Goal: Task Accomplishment & Management: Manage account settings

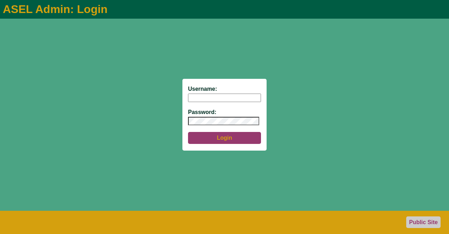
type input "aseladmin"
click at [226, 139] on button "Login" at bounding box center [224, 138] width 73 height 12
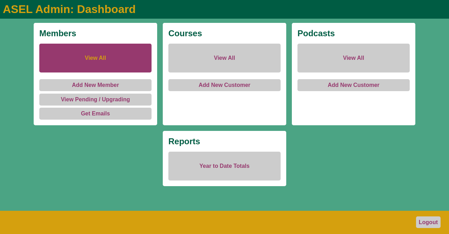
click at [87, 56] on link "View All" at bounding box center [95, 58] width 112 height 29
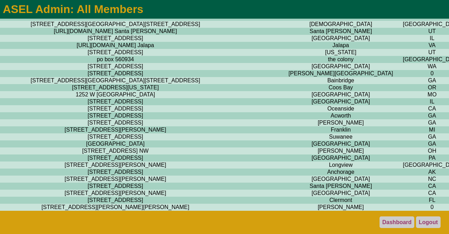
scroll to position [0, 1344]
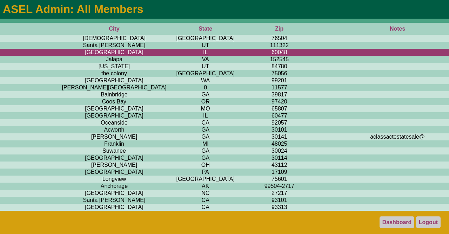
scroll to position [0, 1600]
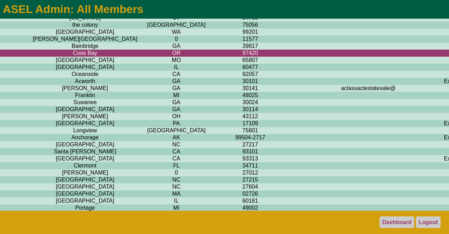
scroll to position [49, 1600]
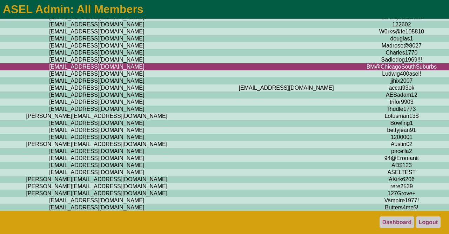
scroll to position [49, 0]
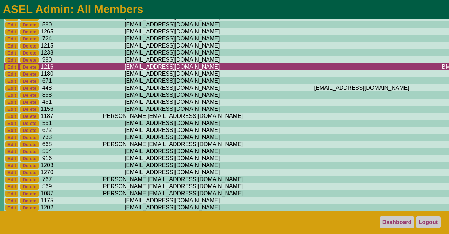
drag, startPoint x: 178, startPoint y: 70, endPoint x: 77, endPoint y: 70, distance: 101.5
click at [77, 70] on td "[EMAIL_ADDRESS][DOMAIN_NAME]" at bounding box center [172, 66] width 236 height 7
copy td "[EMAIL_ADDRESS][DOMAIN_NAME]"
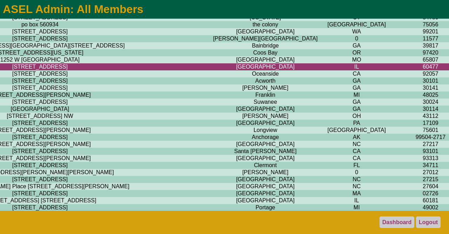
scroll to position [49, 1600]
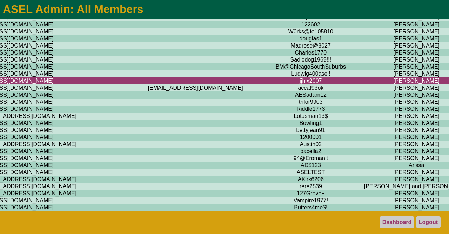
scroll to position [49, 0]
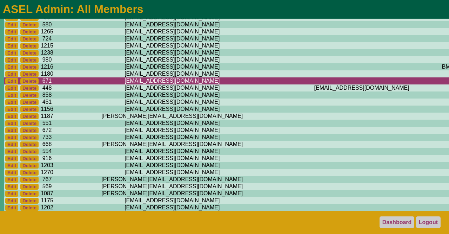
drag, startPoint x: 180, startPoint y: 84, endPoint x: 74, endPoint y: 84, distance: 106.8
click at [74, 84] on td "[EMAIL_ADDRESS][DOMAIN_NAME]" at bounding box center [172, 80] width 236 height 7
copy td "[EMAIL_ADDRESS][DOMAIN_NAME]"
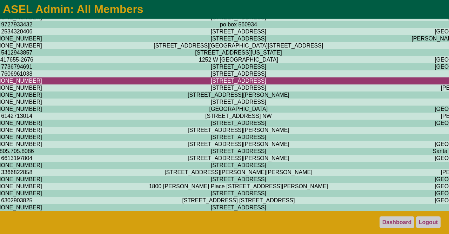
scroll to position [49, 1600]
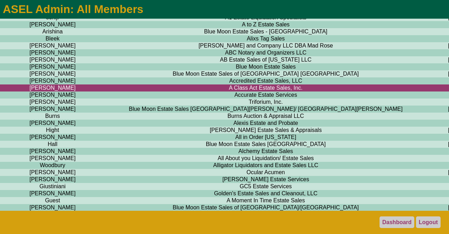
scroll to position [49, 650]
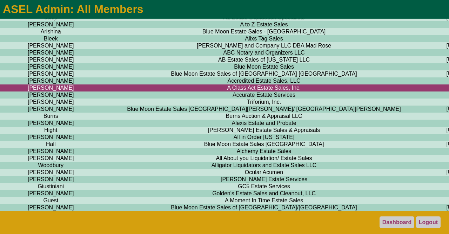
drag, startPoint x: 304, startPoint y: 90, endPoint x: 224, endPoint y: 93, distance: 80.8
copy td "[DOMAIN_NAME]"
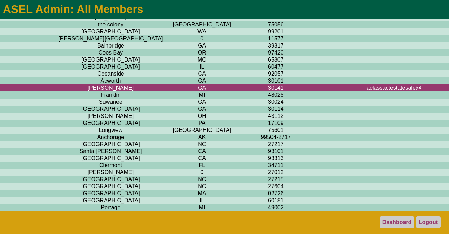
scroll to position [49, 1600]
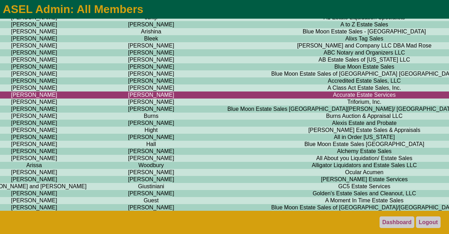
scroll to position [49, 557]
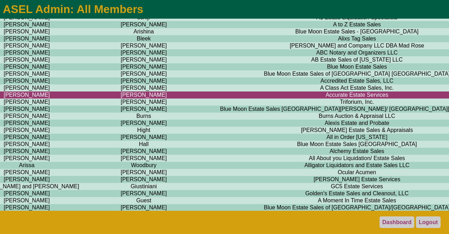
drag, startPoint x: 396, startPoint y: 98, endPoint x: 323, endPoint y: 102, distance: 73.2
copy td "[DOMAIN_NAME]"
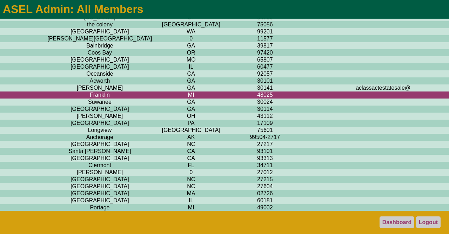
scroll to position [49, 1584]
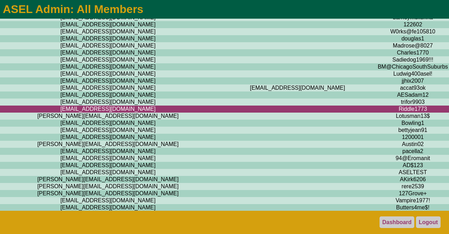
scroll to position [49, 0]
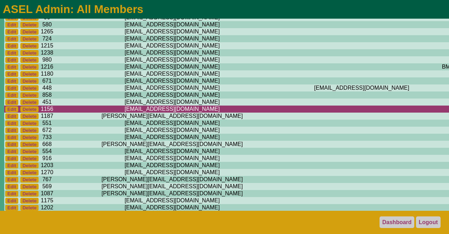
drag, startPoint x: 175, startPoint y: 116, endPoint x: 77, endPoint y: 116, distance: 98.7
click at [77, 112] on td "[EMAIL_ADDRESS][DOMAIN_NAME]" at bounding box center [172, 108] width 236 height 7
copy td "[EMAIL_ADDRESS][DOMAIN_NAME]"
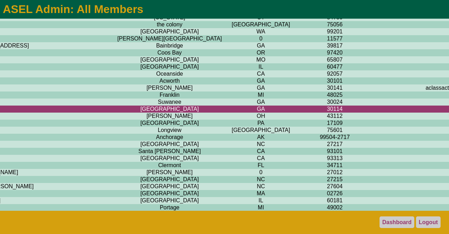
scroll to position [49, 1600]
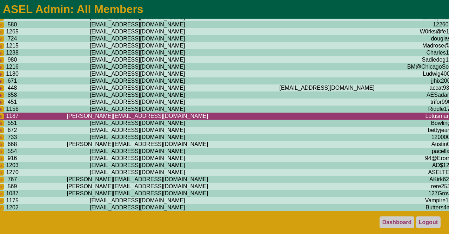
scroll to position [49, 0]
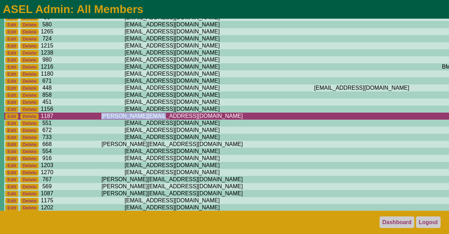
drag, startPoint x: 155, startPoint y: 121, endPoint x: 81, endPoint y: 122, distance: 74.1
click at [81, 119] on td "adrian@burnsbid.com" at bounding box center [172, 115] width 236 height 7
copy td "adrian@burnsbid.com"
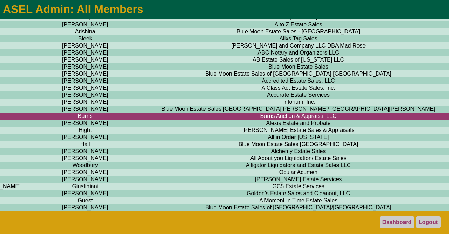
scroll to position [49, 616]
drag, startPoint x: 327, startPoint y: 121, endPoint x: 272, endPoint y: 121, distance: 54.8
copy td "[DOMAIN_NAME]"
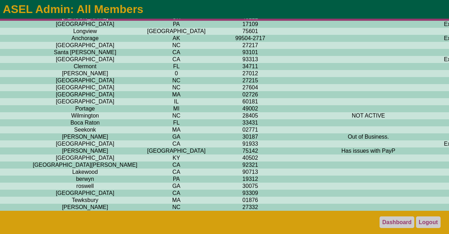
scroll to position [155, 1600]
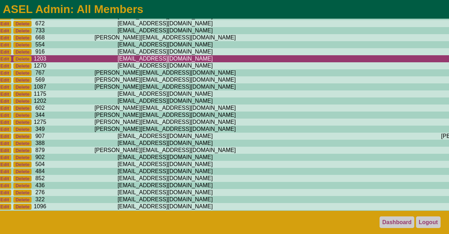
scroll to position [155, 6]
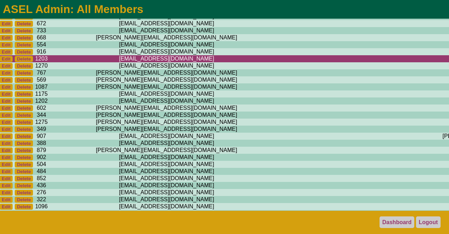
drag, startPoint x: 161, startPoint y: 68, endPoint x: 74, endPoint y: 67, distance: 87.1
click at [74, 62] on td "alligator.liquidators@gmail.com" at bounding box center [167, 58] width 236 height 7
copy td "alligator.liquidators@gmail.com"
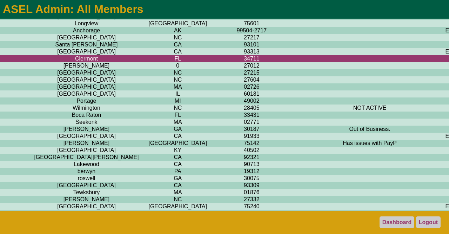
scroll to position [155, 1600]
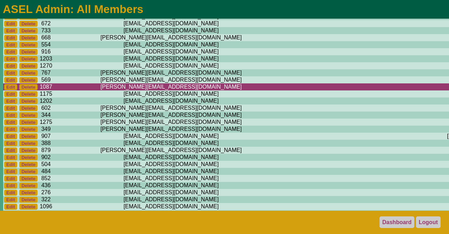
scroll to position [155, 0]
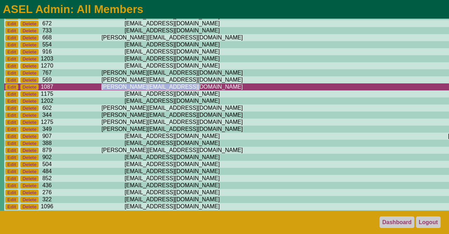
drag, startPoint x: 170, startPoint y: 97, endPoint x: 79, endPoint y: 98, distance: 90.6
click at [79, 90] on td "[PERSON_NAME][EMAIL_ADDRESS][DOMAIN_NAME]" at bounding box center [172, 86] width 236 height 7
copy td "[PERSON_NAME][EMAIL_ADDRESS][DOMAIN_NAME]"
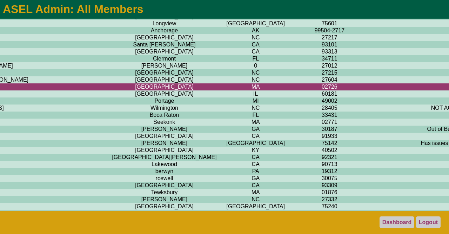
scroll to position [155, 1524]
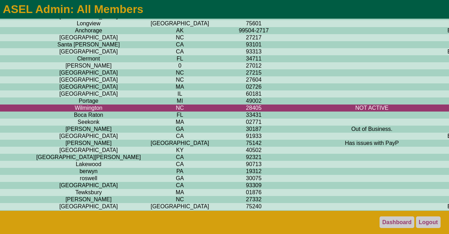
scroll to position [155, 1600]
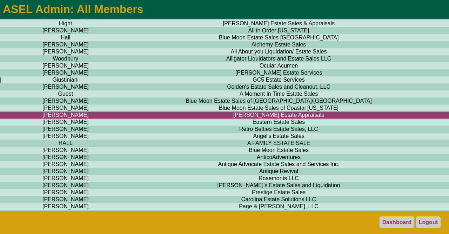
scroll to position [155, 639]
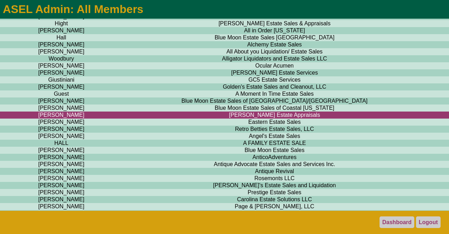
drag, startPoint x: 326, startPoint y: 124, endPoint x: 228, endPoint y: 124, distance: 97.6
copy td "[URL][DOMAIN_NAME]"
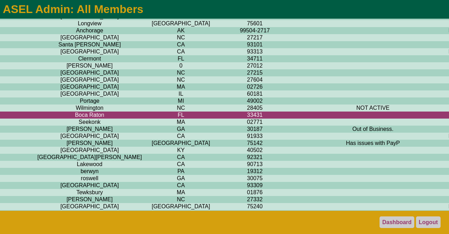
scroll to position [155, 1600]
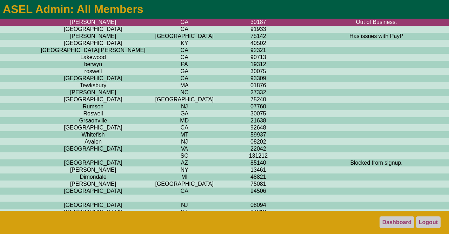
scroll to position [262, 1592]
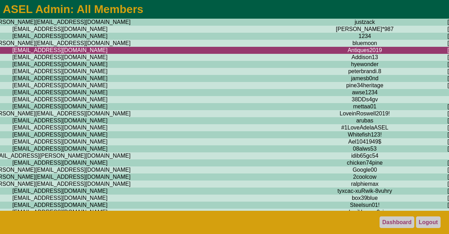
scroll to position [262, 0]
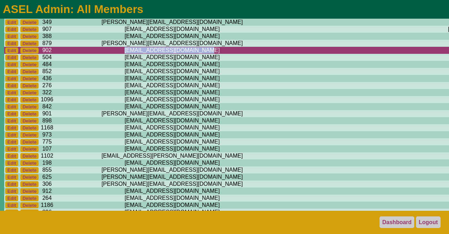
drag, startPoint x: 168, startPoint y: 63, endPoint x: 73, endPoint y: 66, distance: 95.2
click at [73, 54] on td "[EMAIL_ADDRESS][DOMAIN_NAME]" at bounding box center [172, 50] width 236 height 7
click at [167, 54] on td "[EMAIL_ADDRESS][DOMAIN_NAME]" at bounding box center [172, 50] width 236 height 7
drag, startPoint x: 171, startPoint y: 64, endPoint x: 82, endPoint y: 63, distance: 89.2
click at [82, 54] on td "[EMAIL_ADDRESS][DOMAIN_NAME]" at bounding box center [172, 50] width 236 height 7
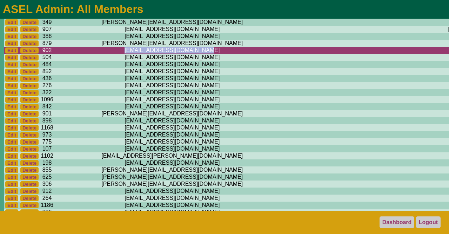
click at [82, 54] on td "[EMAIL_ADDRESS][DOMAIN_NAME]" at bounding box center [172, 50] width 236 height 7
drag, startPoint x: 165, startPoint y: 62, endPoint x: 80, endPoint y: 64, distance: 85.0
click at [80, 54] on td "[EMAIL_ADDRESS][DOMAIN_NAME]" at bounding box center [172, 50] width 236 height 7
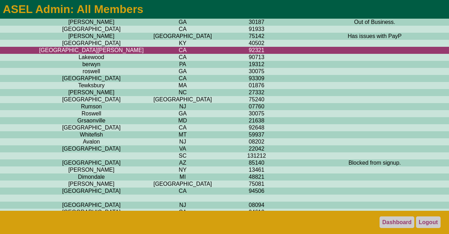
scroll to position [262, 1600]
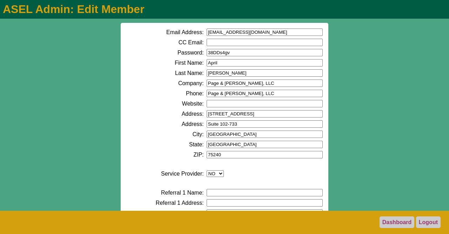
drag, startPoint x: 232, startPoint y: 32, endPoint x: 192, endPoint y: 34, distance: 39.4
type input "[EMAIL_ADDRESS][DOMAIN_NAME]"
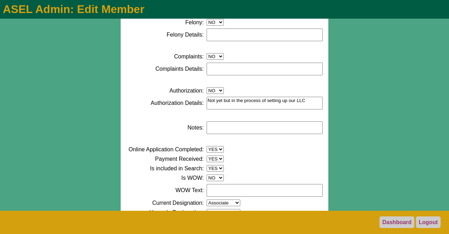
scroll to position [395, 0]
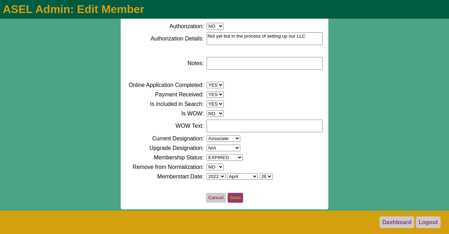
click at [233, 197] on button "Save" at bounding box center [235, 197] width 15 height 10
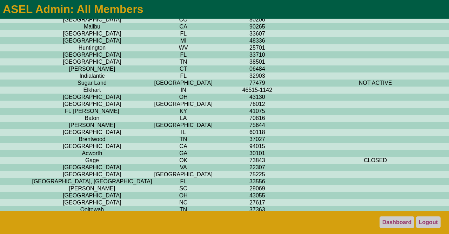
scroll to position [1423, 1591]
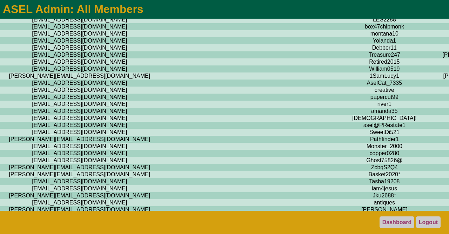
scroll to position [1423, 0]
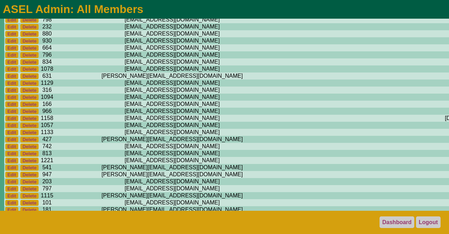
drag, startPoint x: 168, startPoint y: 45, endPoint x: 80, endPoint y: 47, distance: 87.5
copy td "[EMAIL_ADDRESS][DOMAIN_NAME]"
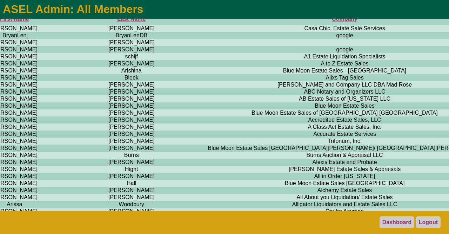
scroll to position [0, 569]
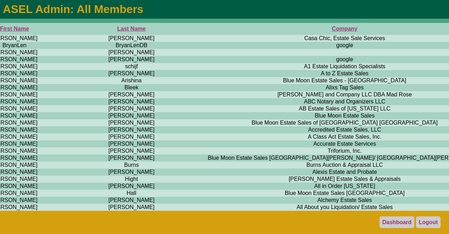
click at [186, 26] on th "Company" at bounding box center [344, 29] width 317 height 12
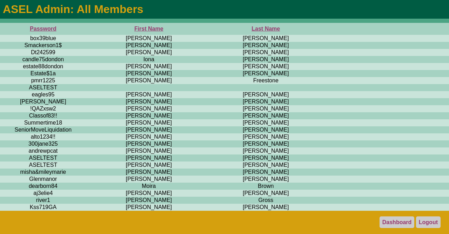
scroll to position [0, 443]
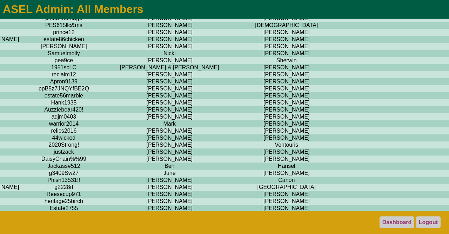
scroll to position [4741, 414]
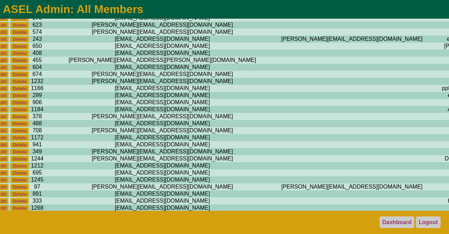
scroll to position [4741, 0]
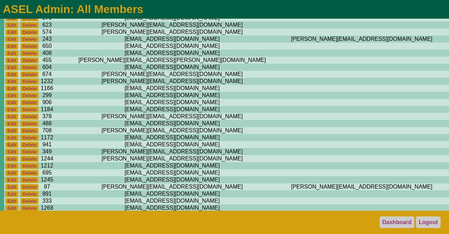
drag, startPoint x: 164, startPoint y: 90, endPoint x: 87, endPoint y: 92, distance: 76.2
copy td "[EMAIL_ADDRESS][DOMAIN_NAME]"
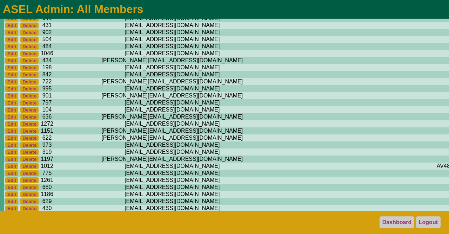
scroll to position [644, 0]
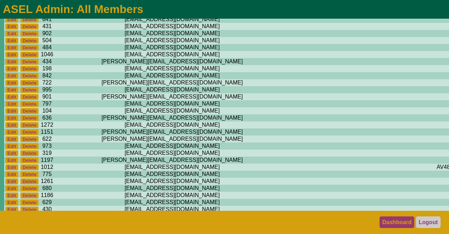
click at [395, 222] on link "Dashboard" at bounding box center [397, 222] width 35 height 12
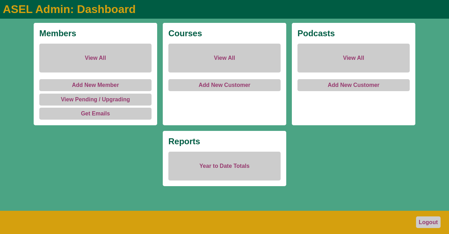
click at [110, 59] on link "View All" at bounding box center [95, 58] width 112 height 29
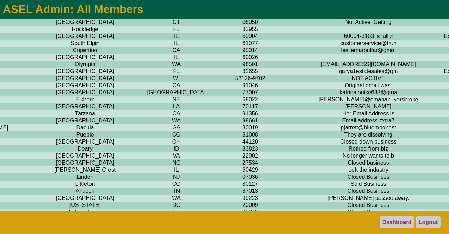
scroll to position [986, 1600]
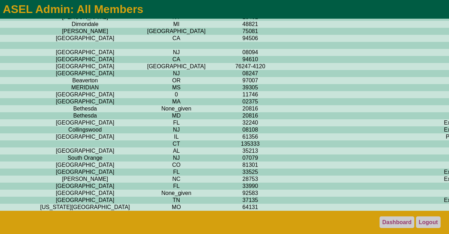
scroll to position [466, 1600]
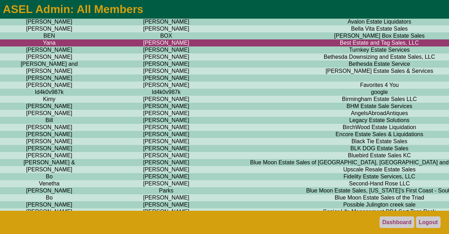
scroll to position [459, 534]
drag, startPoint x: 425, startPoint y: 66, endPoint x: 336, endPoint y: 67, distance: 88.1
copy td "[DOMAIN_NAME]"
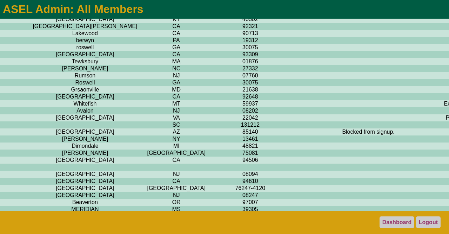
scroll to position [285, 1600]
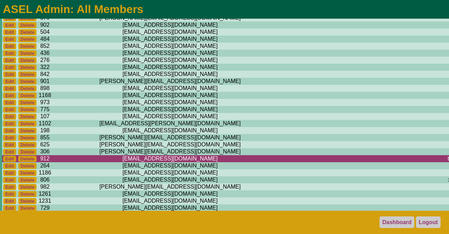
scroll to position [287, 0]
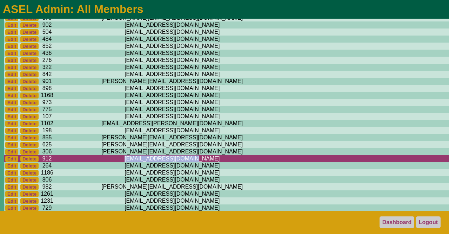
drag, startPoint x: 161, startPoint y: 178, endPoint x: 90, endPoint y: 179, distance: 70.9
click at [90, 162] on td "barbarakusha@gmail.com" at bounding box center [172, 158] width 236 height 7
copy td "barbarakusha@gmail.com"
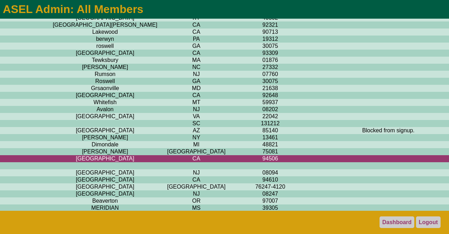
scroll to position [287, 1581]
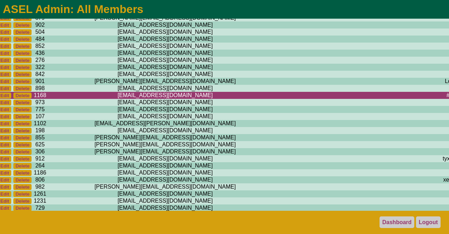
scroll to position [287, 7]
click at [177, 99] on td "asummers@bluemoonestatesales.com" at bounding box center [166, 95] width 236 height 7
drag, startPoint x: 172, startPoint y: 110, endPoint x: 68, endPoint y: 112, distance: 104.0
click at [68, 99] on td "[EMAIL_ADDRESS][DOMAIN_NAME]" at bounding box center [166, 95] width 236 height 7
copy td "[EMAIL_ADDRESS][DOMAIN_NAME]"
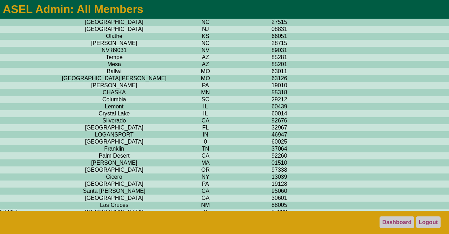
scroll to position [4177, 1571]
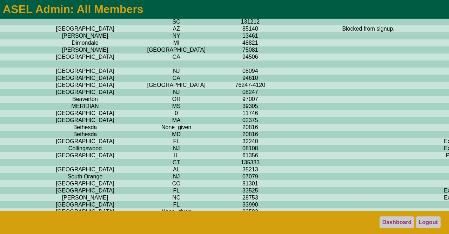
scroll to position [388, 1600]
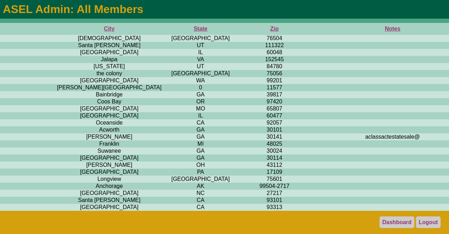
scroll to position [0, 1600]
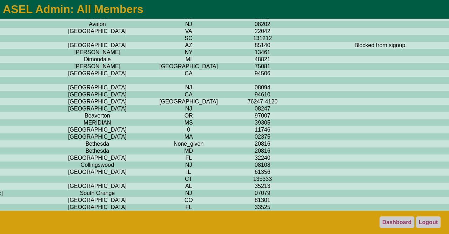
scroll to position [372, 1588]
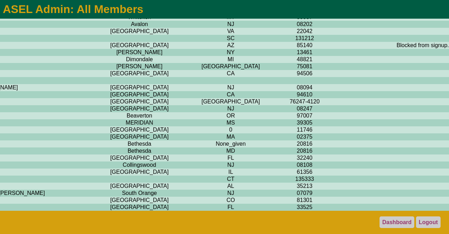
scroll to position [372, 1600]
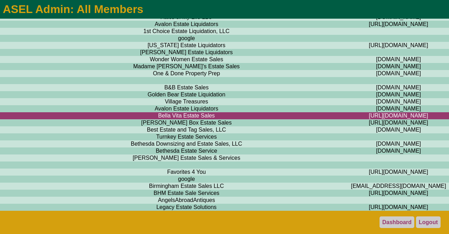
scroll to position [372, 709]
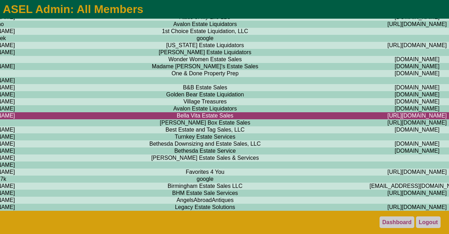
click at [364, 140] on td at bounding box center [418, 136] width 108 height 7
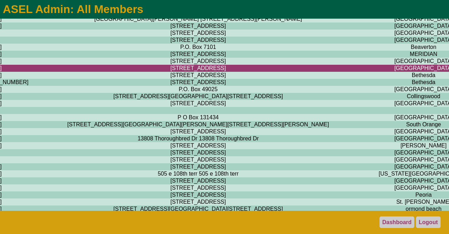
scroll to position [441, 1600]
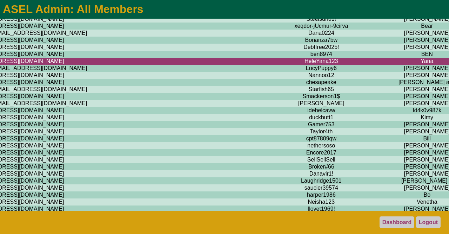
scroll to position [441, 0]
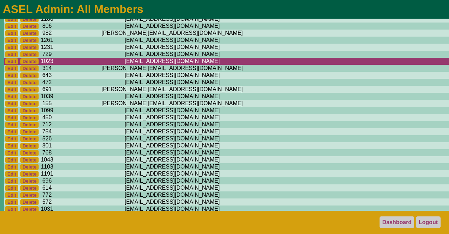
drag, startPoint x: 174, startPoint y: 84, endPoint x: 65, endPoint y: 84, distance: 108.5
click at [65, 65] on td "[EMAIL_ADDRESS][DOMAIN_NAME]" at bounding box center [172, 61] width 236 height 7
copy td "[EMAIL_ADDRESS][DOMAIN_NAME]"
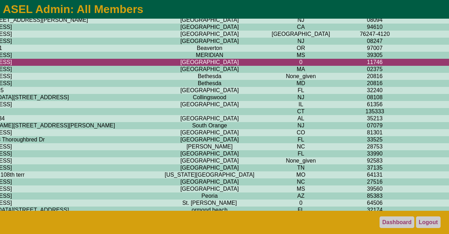
scroll to position [440, 1600]
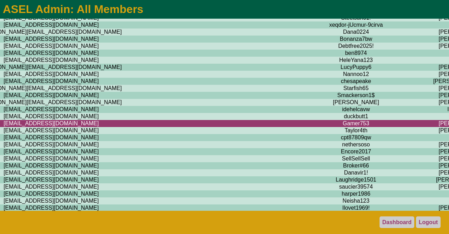
scroll to position [442, 0]
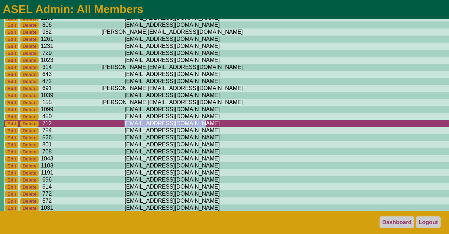
drag, startPoint x: 163, startPoint y: 148, endPoint x: 88, endPoint y: 150, distance: 74.1
click at [88, 127] on td "[EMAIL_ADDRESS][DOMAIN_NAME]" at bounding box center [172, 123] width 236 height 7
copy td "[EMAIL_ADDRESS][DOMAIN_NAME]"
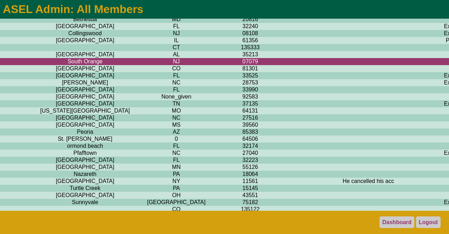
scroll to position [504, 1600]
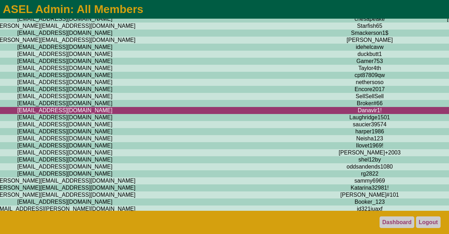
scroll to position [504, 0]
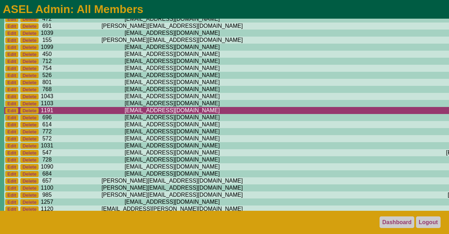
drag, startPoint x: 169, startPoint y: 137, endPoint x: 79, endPoint y: 140, distance: 89.6
click at [79, 114] on td "[EMAIL_ADDRESS][DOMAIN_NAME]" at bounding box center [172, 110] width 236 height 7
copy td "[EMAIL_ADDRESS][DOMAIN_NAME]"
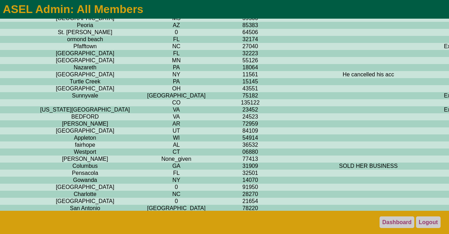
scroll to position [614, 1600]
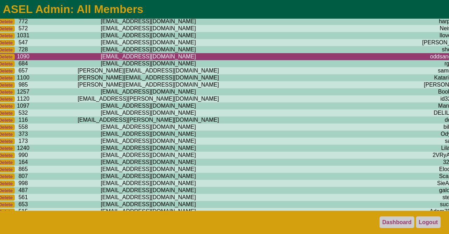
scroll to position [614, 0]
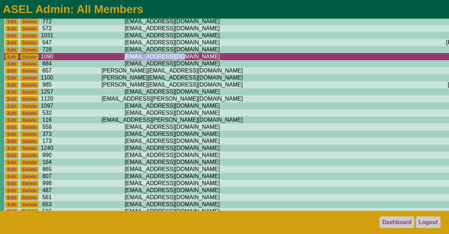
drag, startPoint x: 150, startPoint y: 87, endPoint x: 97, endPoint y: 90, distance: 53.4
click at [97, 60] on td "[EMAIL_ADDRESS][DOMAIN_NAME]" at bounding box center [172, 56] width 236 height 7
click at [94, 60] on td "[EMAIL_ADDRESS][DOMAIN_NAME]" at bounding box center [172, 56] width 236 height 7
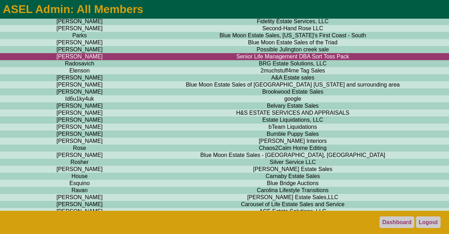
scroll to position [614, 621]
drag, startPoint x: 324, startPoint y: 89, endPoint x: 260, endPoint y: 88, distance: 64.6
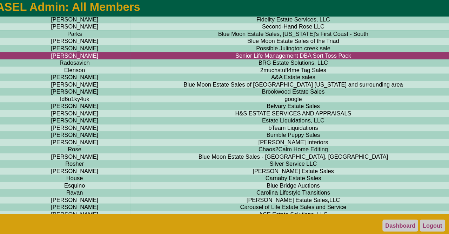
scroll to position [612, 620]
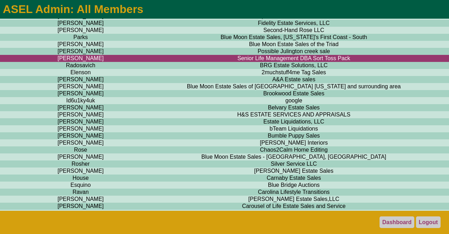
copy td "[DOMAIN_NAME]"
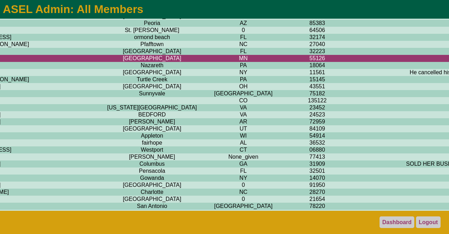
scroll to position [612, 1600]
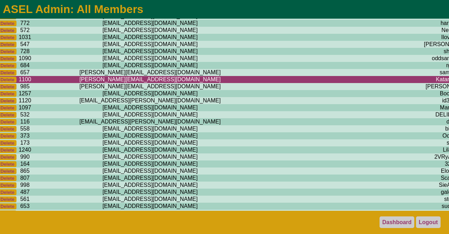
scroll to position [612, 0]
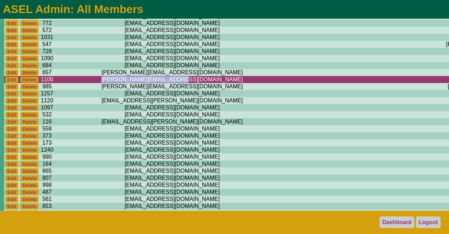
drag, startPoint x: 164, startPoint y: 113, endPoint x: 85, endPoint y: 112, distance: 79.0
click at [85, 83] on td "[PERSON_NAME][EMAIL_ADDRESS][DOMAIN_NAME]" at bounding box center [172, 79] width 236 height 7
copy td "[PERSON_NAME][EMAIL_ADDRESS][DOMAIN_NAME]"
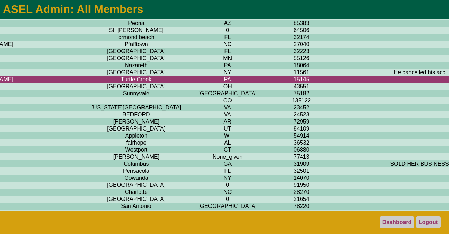
scroll to position [612, 1600]
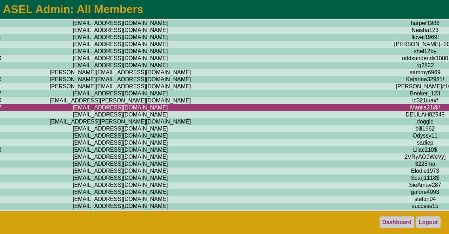
scroll to position [612, 0]
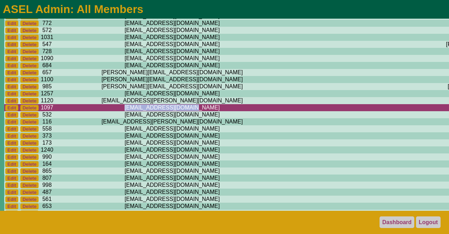
drag, startPoint x: 163, startPoint y: 141, endPoint x: 88, endPoint y: 141, distance: 75.5
click at [88, 111] on td "[EMAIL_ADDRESS][DOMAIN_NAME]" at bounding box center [172, 107] width 236 height 7
click at [162, 111] on td "[EMAIL_ADDRESS][DOMAIN_NAME]" at bounding box center [172, 107] width 236 height 7
drag, startPoint x: 160, startPoint y: 141, endPoint x: 90, endPoint y: 142, distance: 70.2
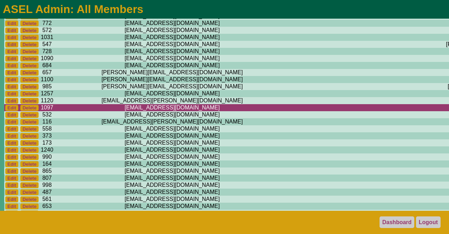
click at [90, 111] on td "[EMAIL_ADDRESS][DOMAIN_NAME]" at bounding box center [172, 107] width 236 height 7
drag, startPoint x: 157, startPoint y: 141, endPoint x: 93, endPoint y: 143, distance: 63.9
click at [93, 111] on td "[EMAIL_ADDRESS][DOMAIN_NAME]" at bounding box center [172, 107] width 236 height 7
copy td "[EMAIL_ADDRESS][DOMAIN_NAME]"
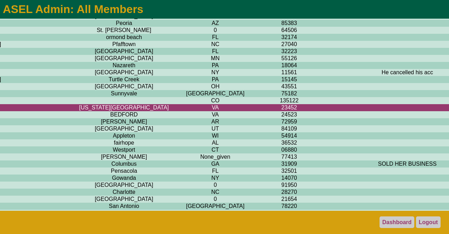
scroll to position [612, 1600]
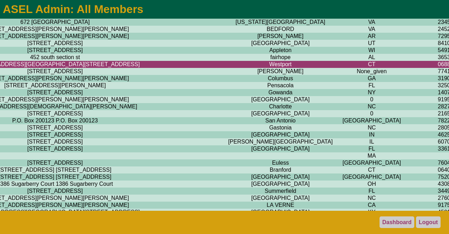
scroll to position [697, 1600]
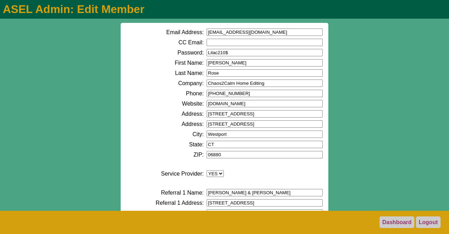
drag, startPoint x: 260, startPoint y: 32, endPoint x: 188, endPoint y: 37, distance: 72.9
type input "[EMAIL_ADDRESS][DOMAIN_NAME]"
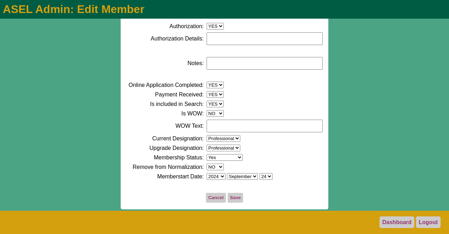
scroll to position [395, 0]
click at [219, 59] on textarea "Notes:" at bounding box center [265, 63] width 116 height 13
type textarea "NOT IN BUSINESS"
click at [231, 197] on button "Save" at bounding box center [235, 197] width 15 height 10
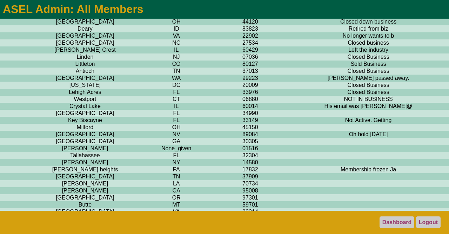
scroll to position [1105, 1600]
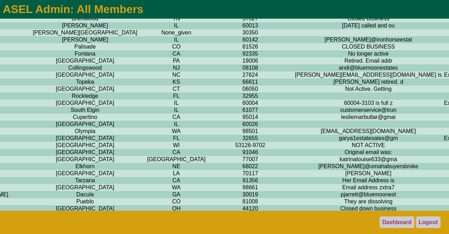
scroll to position [915, 1600]
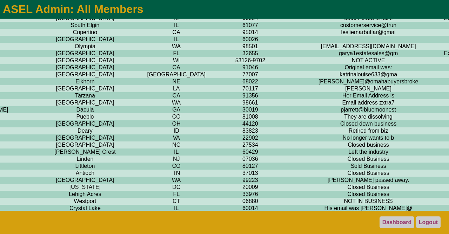
scroll to position [1012, 1600]
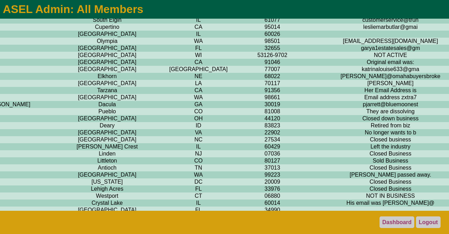
scroll to position [1009, 1600]
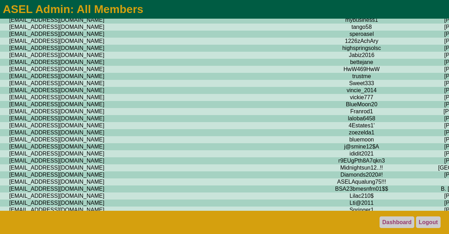
scroll to position [1009, 0]
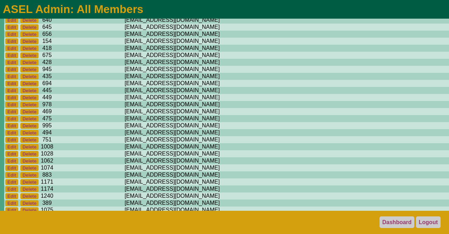
click at [390, 223] on link "Dashboard" at bounding box center [397, 222] width 35 height 12
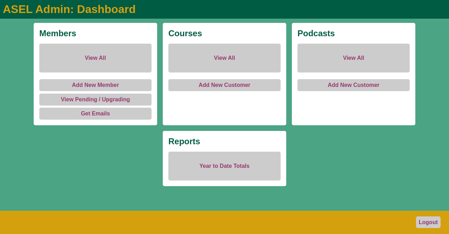
click at [103, 54] on link "View All" at bounding box center [95, 58] width 112 height 29
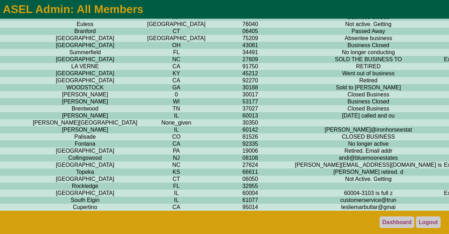
scroll to position [834, 1600]
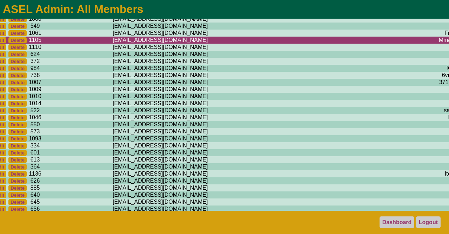
scroll to position [834, 0]
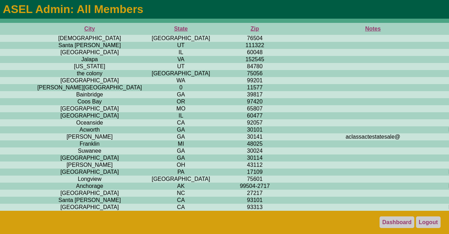
scroll to position [0, 1600]
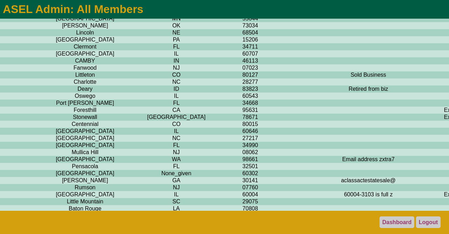
scroll to position [560, 1600]
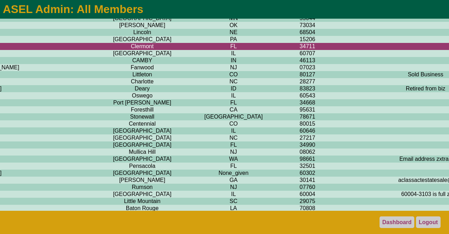
scroll to position [561, 1600]
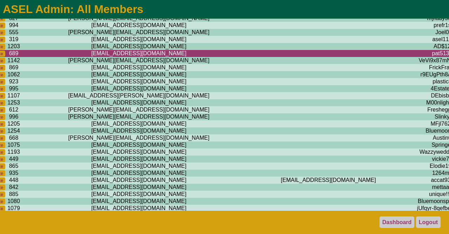
scroll to position [561, 0]
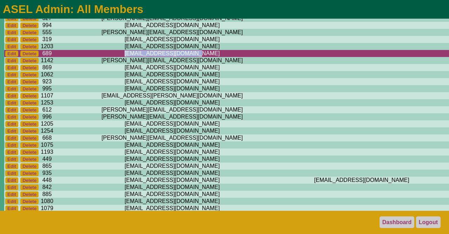
drag, startPoint x: 157, startPoint y: 81, endPoint x: 89, endPoint y: 83, distance: 67.4
click at [89, 57] on td "[EMAIL_ADDRESS][DOMAIN_NAME]" at bounding box center [172, 53] width 236 height 7
copy td "[EMAIL_ADDRESS][DOMAIN_NAME]"
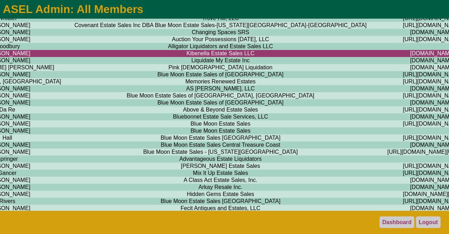
scroll to position [561, 707]
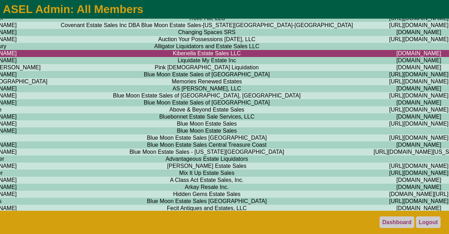
click at [89, 57] on td "Kibenella Estate Sales LLC" at bounding box center [206, 53] width 317 height 7
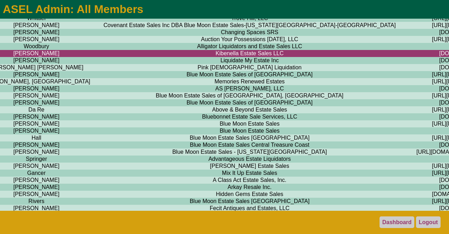
scroll to position [561, 664]
drag, startPoint x: 285, startPoint y: 80, endPoint x: 219, endPoint y: 81, distance: 65.7
copy td "[DOMAIN_NAME]"
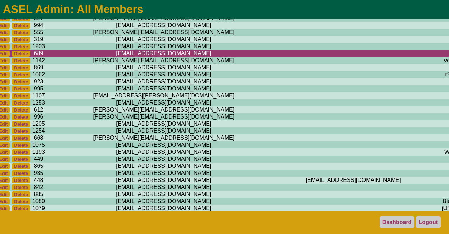
scroll to position [561, 0]
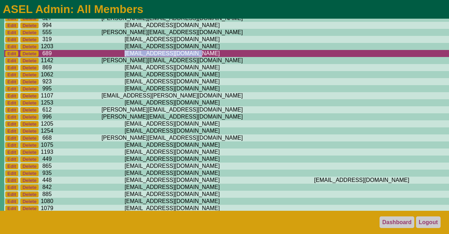
drag, startPoint x: 158, startPoint y: 81, endPoint x: 92, endPoint y: 82, distance: 66.4
click at [92, 57] on td "[EMAIL_ADDRESS][DOMAIN_NAME]" at bounding box center [172, 53] width 236 height 7
copy td "[EMAIL_ADDRESS][DOMAIN_NAME]"
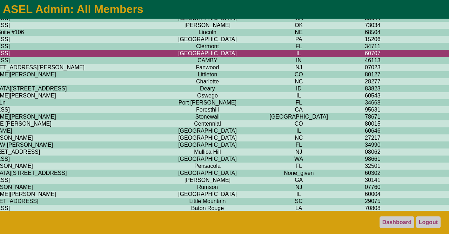
scroll to position [561, 1600]
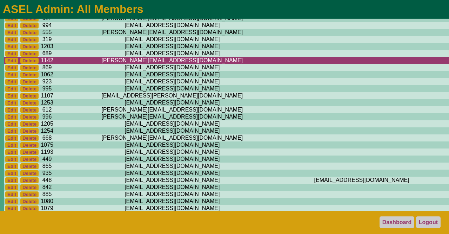
scroll to position [561, 0]
drag, startPoint x: 156, startPoint y: 88, endPoint x: 96, endPoint y: 91, distance: 60.4
click at [96, 64] on td "[PERSON_NAME][EMAIL_ADDRESS][DOMAIN_NAME]" at bounding box center [172, 60] width 236 height 7
copy td "[PERSON_NAME][EMAIL_ADDRESS][DOMAIN_NAME]"
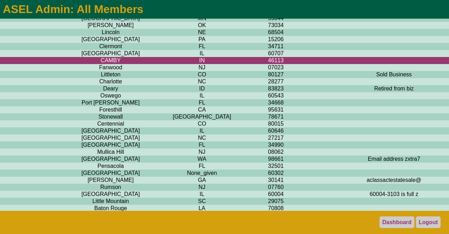
scroll to position [561, 1600]
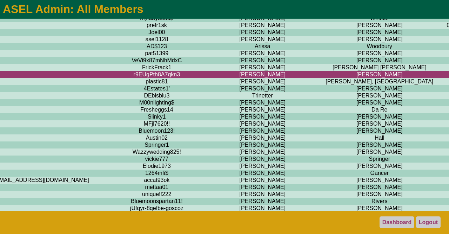
click at [325, 127] on td "[PERSON_NAME]" at bounding box center [380, 123] width 110 height 7
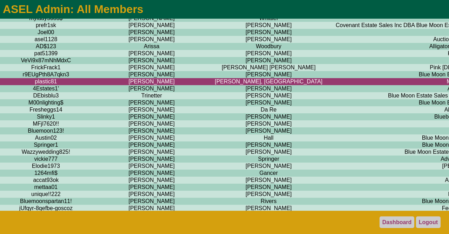
scroll to position [561, 289]
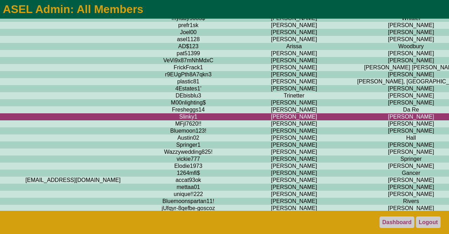
click at [356, 92] on td "[PERSON_NAME]" at bounding box center [411, 88] width 110 height 7
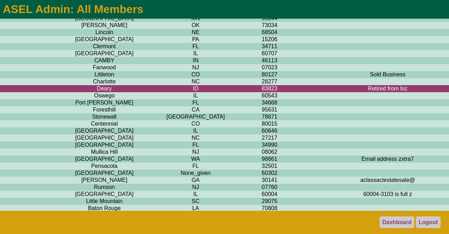
scroll to position [561, 1600]
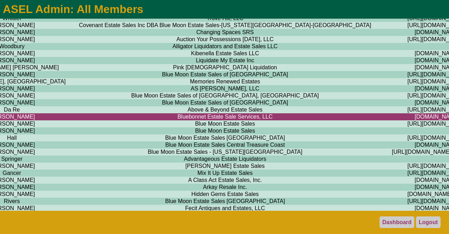
scroll to position [561, 721]
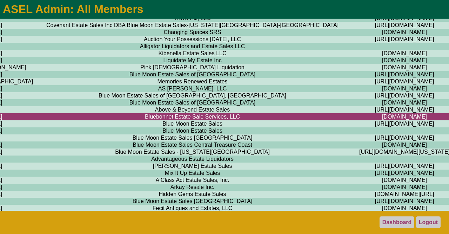
drag, startPoint x: 239, startPoint y: 148, endPoint x: 149, endPoint y: 149, distance: 89.9
click at [351, 120] on td "[DOMAIN_NAME]" at bounding box center [405, 116] width 108 height 7
copy td "[DOMAIN_NAME]"
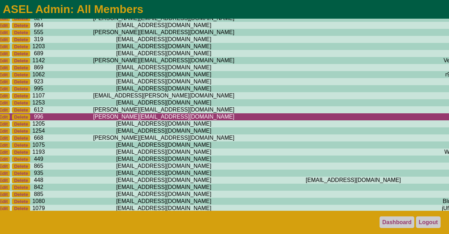
scroll to position [561, 0]
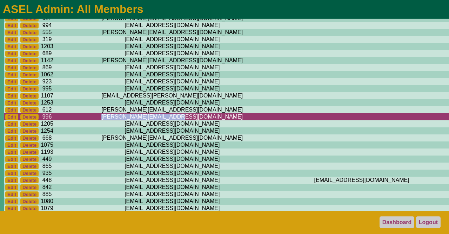
drag, startPoint x: 159, startPoint y: 147, endPoint x: 88, endPoint y: 149, distance: 70.6
click at [88, 120] on td "[PERSON_NAME][EMAIL_ADDRESS][DOMAIN_NAME]" at bounding box center [172, 116] width 236 height 7
copy td "[PERSON_NAME][EMAIL_ADDRESS][DOMAIN_NAME]"
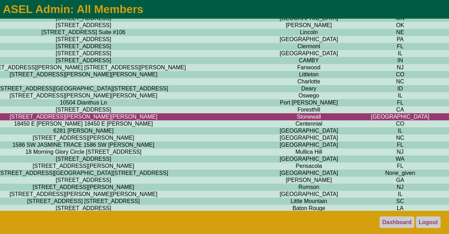
scroll to position [561, 1600]
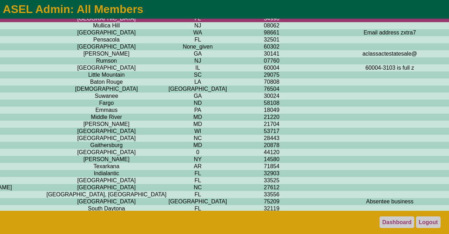
scroll to position [687, 1600]
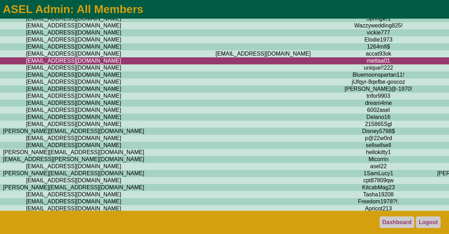
scroll to position [687, 0]
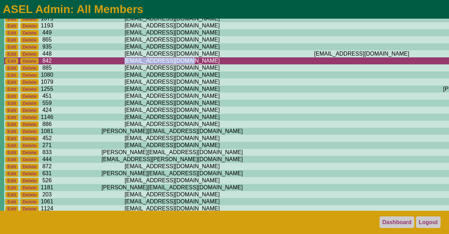
drag, startPoint x: 155, startPoint y: 95, endPoint x: 87, endPoint y: 95, distance: 68.1
click at [87, 64] on td "[EMAIL_ADDRESS][DOMAIN_NAME]" at bounding box center [172, 60] width 236 height 7
copy td "[EMAIL_ADDRESS][DOMAIN_NAME]"
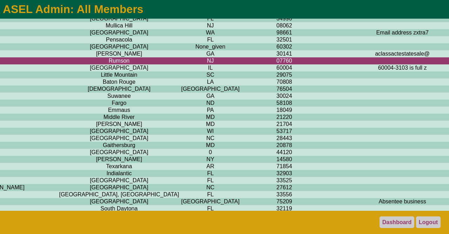
scroll to position [687, 1600]
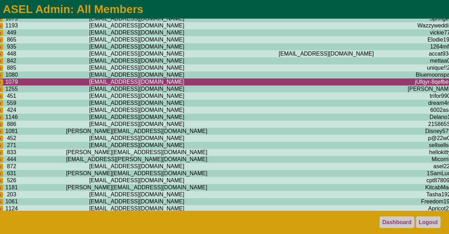
scroll to position [687, 0]
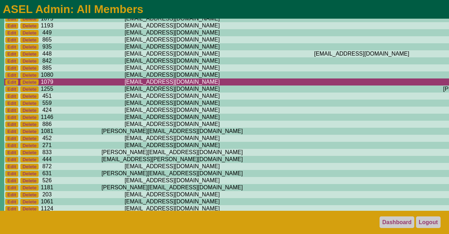
drag, startPoint x: 177, startPoint y: 116, endPoint x: 74, endPoint y: 118, distance: 102.6
click at [74, 85] on td "[EMAIL_ADDRESS][DOMAIN_NAME]" at bounding box center [172, 81] width 236 height 7
copy td "[EMAIL_ADDRESS][DOMAIN_NAME]"
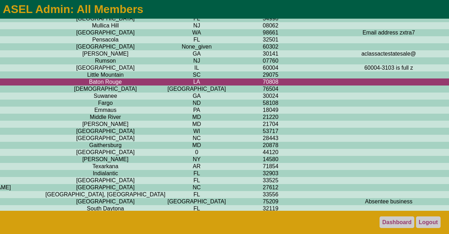
scroll to position [687, 1600]
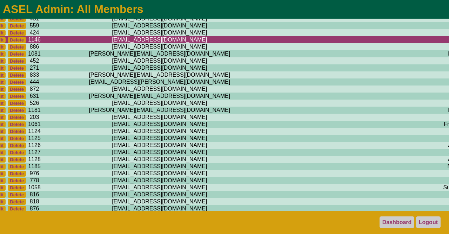
scroll to position [764, 0]
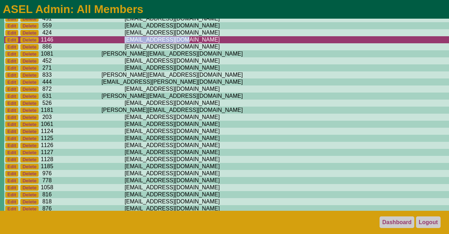
drag, startPoint x: 157, startPoint y: 78, endPoint x: 94, endPoint y: 78, distance: 62.9
click at [94, 43] on td "[EMAIL_ADDRESS][DOMAIN_NAME]" at bounding box center [172, 39] width 236 height 7
copy td "[EMAIL_ADDRESS][DOMAIN_NAME]"
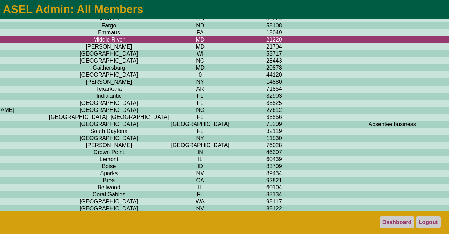
scroll to position [764, 1600]
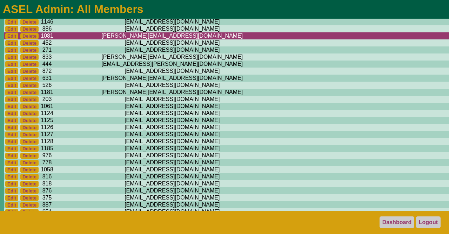
scroll to position [782, 0]
drag, startPoint x: 167, startPoint y: 75, endPoint x: 83, endPoint y: 76, distance: 84.3
click at [83, 39] on td "[PERSON_NAME][EMAIL_ADDRESS][DOMAIN_NAME]" at bounding box center [172, 35] width 236 height 7
copy td "[PERSON_NAME][EMAIL_ADDRESS][DOMAIN_NAME]"
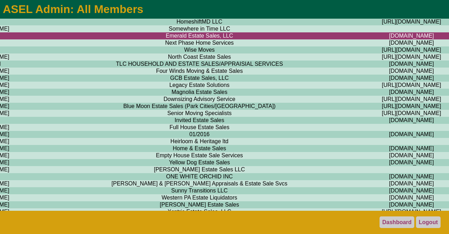
scroll to position [782, 782]
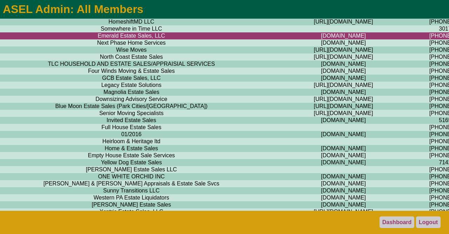
drag, startPoint x: 169, startPoint y: 75, endPoint x: 97, endPoint y: 76, distance: 72.0
click at [290, 39] on td "[DOMAIN_NAME]" at bounding box center [344, 35] width 108 height 7
click at [398, 81] on td "[PHONE_NUMBER]" at bounding box center [455, 77] width 115 height 7
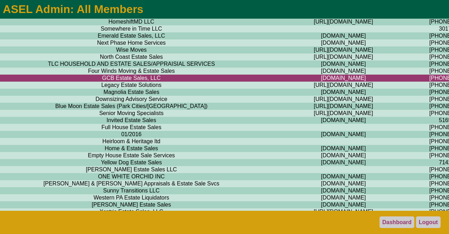
click at [290, 39] on td "[DOMAIN_NAME]" at bounding box center [344, 35] width 108 height 7
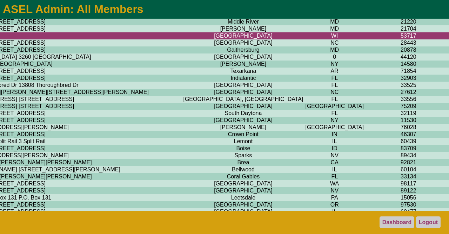
scroll to position [782, 1600]
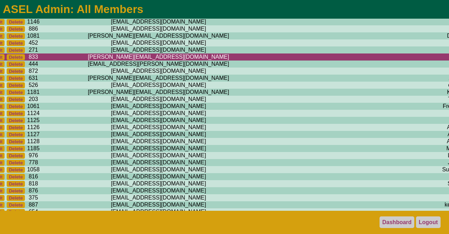
scroll to position [782, 0]
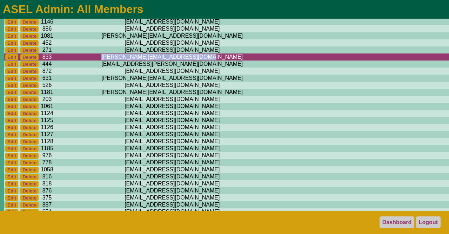
drag, startPoint x: 172, startPoint y: 97, endPoint x: 78, endPoint y: 97, distance: 94.1
click at [78, 60] on td "[PERSON_NAME][EMAIL_ADDRESS][DOMAIN_NAME]" at bounding box center [172, 56] width 236 height 7
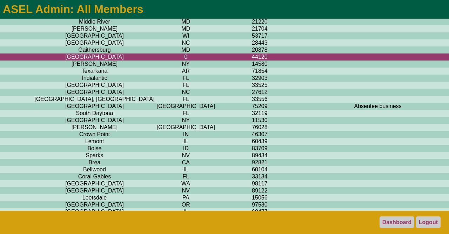
scroll to position [782, 1600]
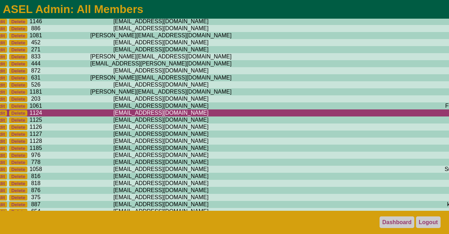
scroll to position [782, 0]
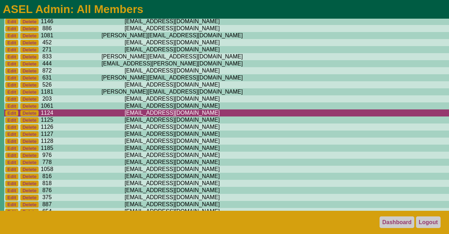
drag, startPoint x: 172, startPoint y: 155, endPoint x: 79, endPoint y: 155, distance: 92.7
click at [79, 116] on td "[EMAIL_ADDRESS][DOMAIN_NAME]" at bounding box center [172, 112] width 236 height 7
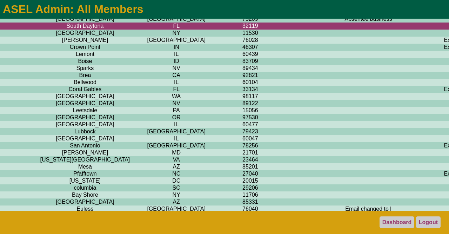
scroll to position [869, 1600]
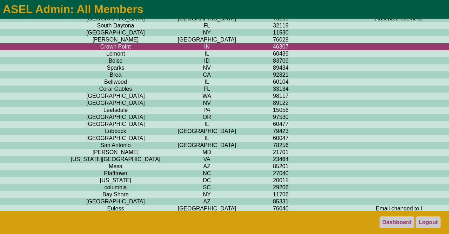
scroll to position [869, 1571]
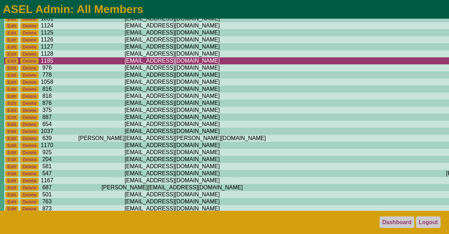
scroll to position [869, 0]
drag, startPoint x: 153, startPoint y: 104, endPoint x: 93, endPoint y: 106, distance: 60.4
click at [93, 64] on td "[EMAIL_ADDRESS][DOMAIN_NAME]" at bounding box center [172, 60] width 236 height 7
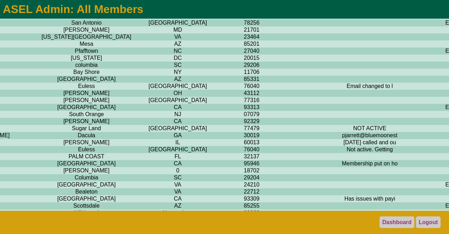
scroll to position [992, 1598]
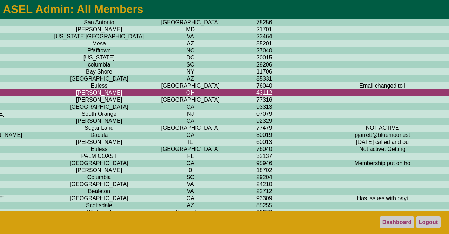
scroll to position [992, 1600]
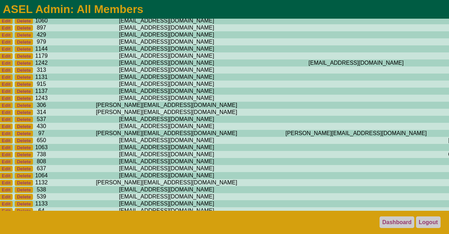
scroll to position [1120, 5]
drag, startPoint x: 157, startPoint y: 45, endPoint x: 81, endPoint y: 47, distance: 75.5
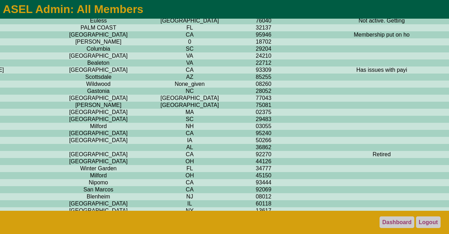
scroll to position [1120, 1600]
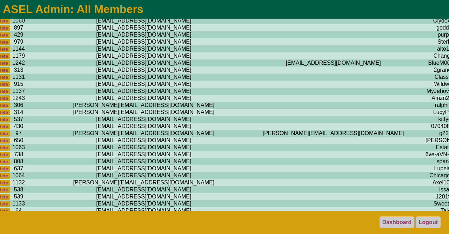
scroll to position [1120, 0]
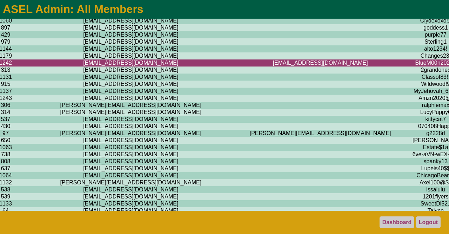
scroll to position [1120, 39]
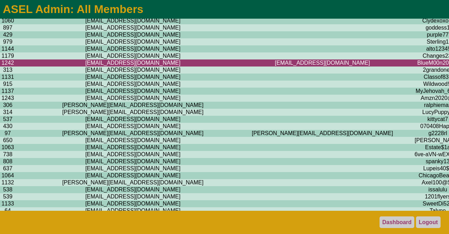
click at [107, 3] on td "[EMAIL_ADDRESS][DOMAIN_NAME]" at bounding box center [133, -1] width 236 height 7
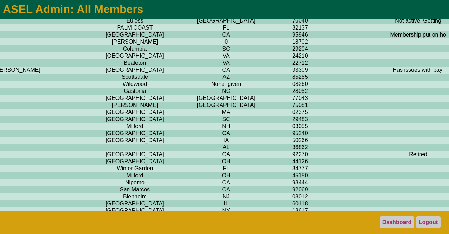
scroll to position [1120, 1600]
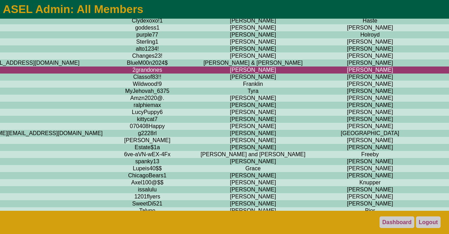
scroll to position [1120, 0]
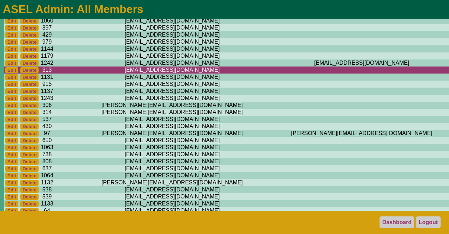
drag, startPoint x: 166, startPoint y: 127, endPoint x: 83, endPoint y: 127, distance: 83.2
click at [83, 73] on td "[EMAIL_ADDRESS][DOMAIN_NAME]" at bounding box center [172, 69] width 236 height 7
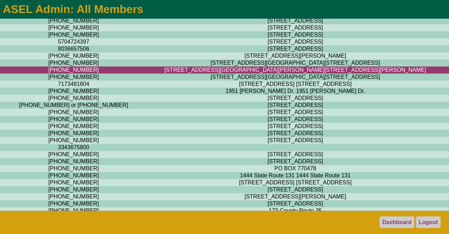
scroll to position [1120, 1600]
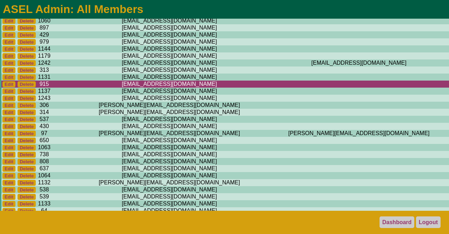
scroll to position [1120, 0]
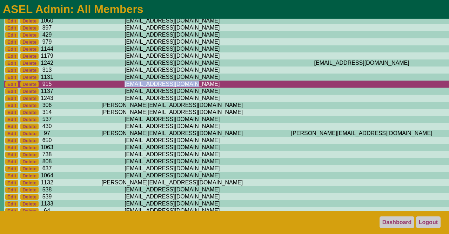
drag, startPoint x: 157, startPoint y: 143, endPoint x: 93, endPoint y: 143, distance: 64.6
click at [93, 87] on td "[EMAIL_ADDRESS][DOMAIN_NAME]" at bounding box center [172, 83] width 236 height 7
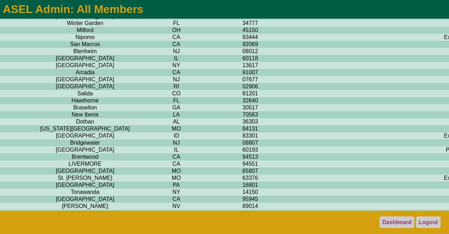
scroll to position [1270, 1600]
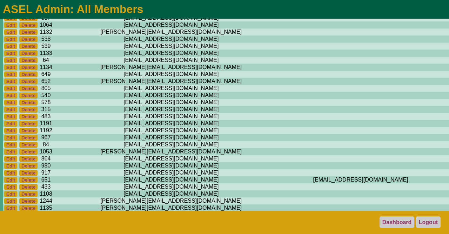
scroll to position [1270, 0]
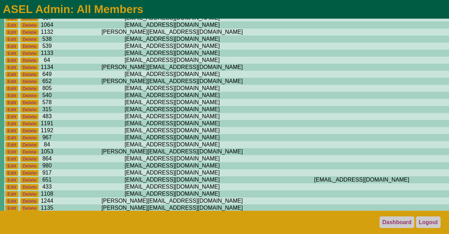
drag, startPoint x: 168, startPoint y: 72, endPoint x: 78, endPoint y: 73, distance: 90.3
click at [78, 14] on td "[EMAIL_ADDRESS][DOMAIN_NAME]" at bounding box center [172, 10] width 236 height 7
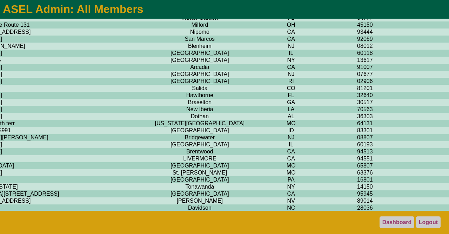
scroll to position [1270, 1600]
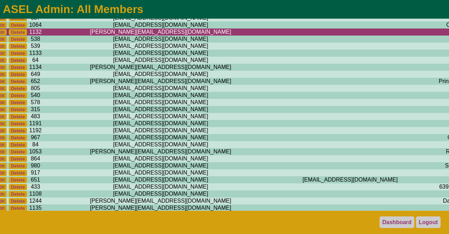
scroll to position [1270, 0]
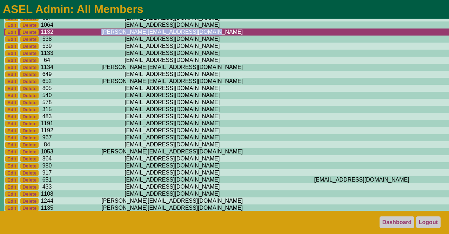
drag, startPoint x: 172, startPoint y: 93, endPoint x: 77, endPoint y: 96, distance: 94.5
click at [77, 35] on td "[PERSON_NAME][EMAIL_ADDRESS][DOMAIN_NAME]" at bounding box center [172, 31] width 236 height 7
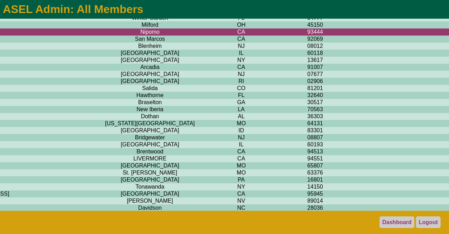
scroll to position [1270, 1600]
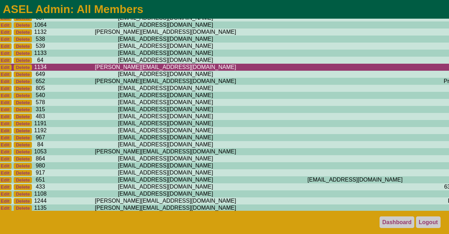
scroll to position [1270, 0]
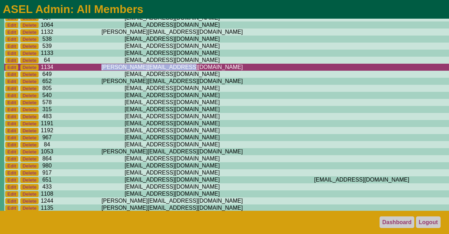
drag, startPoint x: 166, startPoint y: 130, endPoint x: 82, endPoint y: 132, distance: 83.6
click at [82, 71] on td "[PERSON_NAME][EMAIL_ADDRESS][DOMAIN_NAME]" at bounding box center [172, 67] width 236 height 7
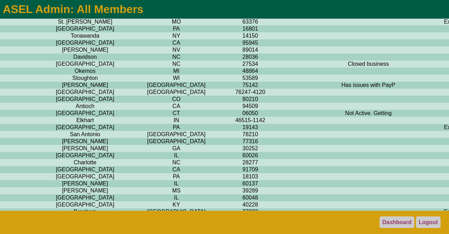
scroll to position [1421, 1600]
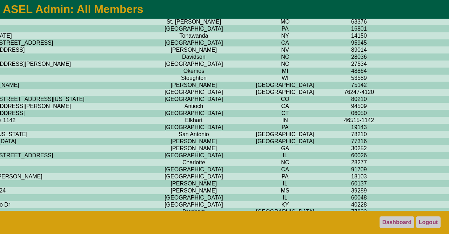
scroll to position [1421, 1600]
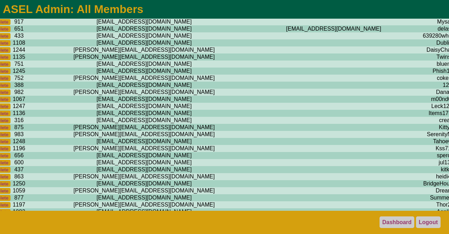
scroll to position [1421, 0]
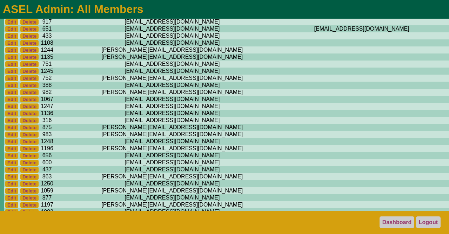
drag, startPoint x: 166, startPoint y: 69, endPoint x: 83, endPoint y: 70, distance: 83.6
click at [83, 4] on td "[PERSON_NAME][EMAIL_ADDRESS][DOMAIN_NAME]" at bounding box center [172, 0] width 236 height 7
click at [281, 5] on h1 "ASEL Admin: All Members" at bounding box center [225, 9] width 444 height 13
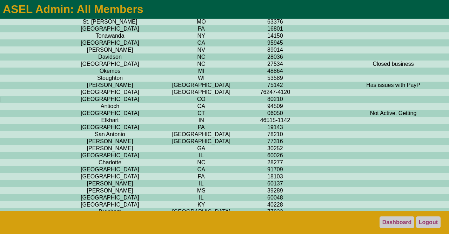
scroll to position [1421, 1600]
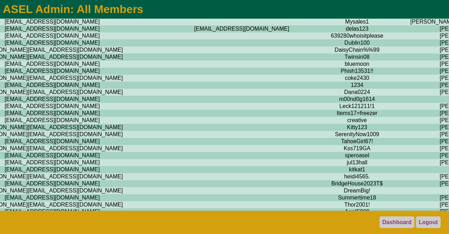
scroll to position [1421, 0]
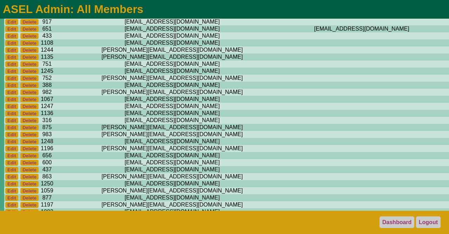
drag, startPoint x: 162, startPoint y: 76, endPoint x: 89, endPoint y: 75, distance: 73.4
click at [89, 11] on td "[EMAIL_ADDRESS][DOMAIN_NAME]" at bounding box center [172, 7] width 236 height 7
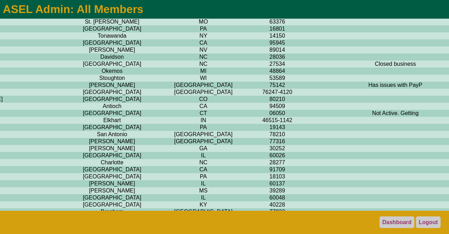
scroll to position [1421, 1600]
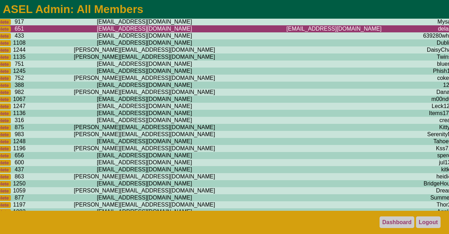
scroll to position [1421, 0]
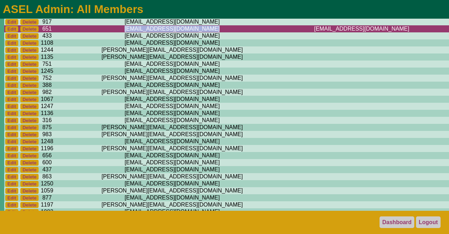
drag, startPoint x: 172, startPoint y: 99, endPoint x: 82, endPoint y: 98, distance: 90.2
click at [82, 32] on td "[EMAIL_ADDRESS][DOMAIN_NAME]" at bounding box center [172, 28] width 236 height 7
drag, startPoint x: 291, startPoint y: 100, endPoint x: 204, endPoint y: 98, distance: 86.7
click at [290, 32] on td "[EMAIL_ADDRESS][DOMAIN_NAME]" at bounding box center [362, 28] width 144 height 7
drag, startPoint x: 207, startPoint y: 99, endPoint x: 264, endPoint y: 99, distance: 57.2
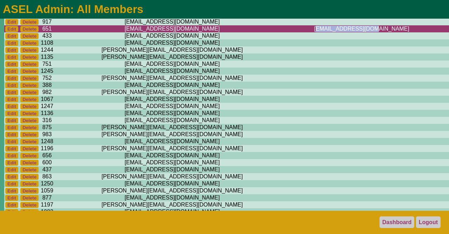
click at [290, 32] on td "[EMAIL_ADDRESS][DOMAIN_NAME]" at bounding box center [362, 28] width 144 height 7
click at [293, 32] on td "[EMAIL_ADDRESS][DOMAIN_NAME]" at bounding box center [362, 28] width 144 height 7
drag, startPoint x: 293, startPoint y: 99, endPoint x: 201, endPoint y: 99, distance: 91.7
click at [290, 32] on td "[EMAIL_ADDRESS][DOMAIN_NAME]" at bounding box center [362, 28] width 144 height 7
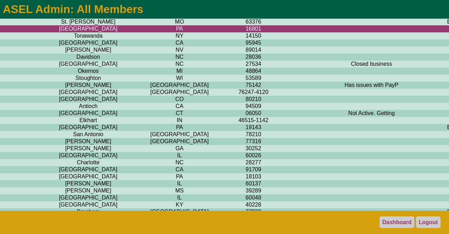
scroll to position [1421, 1600]
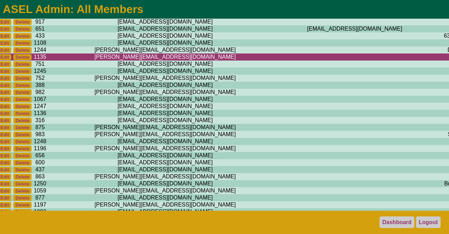
scroll to position [1421, 0]
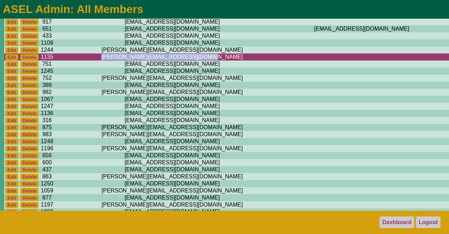
drag, startPoint x: 169, startPoint y: 129, endPoint x: 78, endPoint y: 128, distance: 90.6
click at [78, 60] on td "[PERSON_NAME][EMAIL_ADDRESS][DOMAIN_NAME]" at bounding box center [172, 56] width 236 height 7
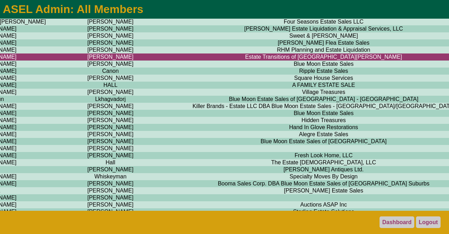
scroll to position [1421, 593]
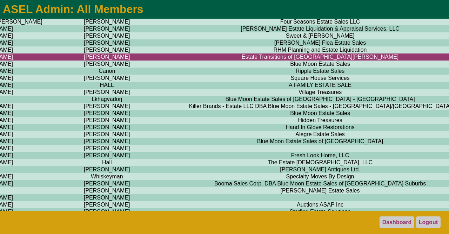
drag, startPoint x: 361, startPoint y: 127, endPoint x: 286, endPoint y: 127, distance: 75.1
